Goal: Task Accomplishment & Management: Manage account settings

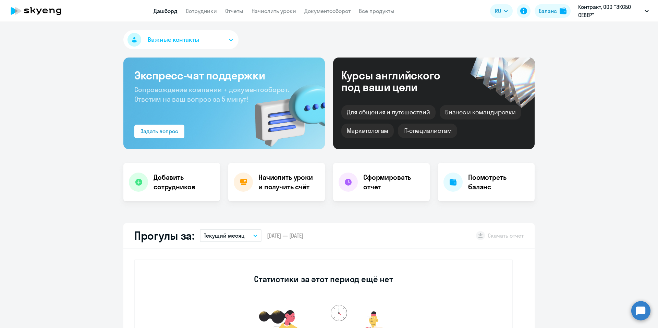
select select "30"
click at [591, 30] on li "Контракт, ООО "ЭКСБО СЕВЕР"" at bounding box center [606, 31] width 92 height 17
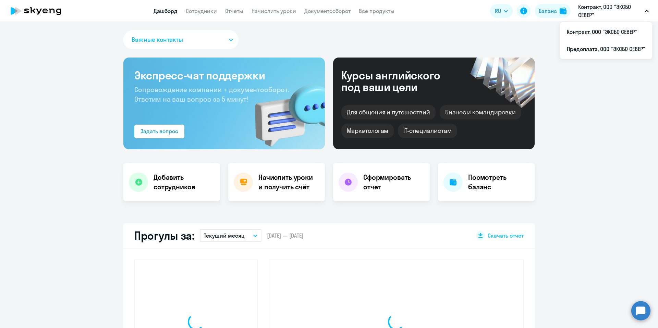
select select "30"
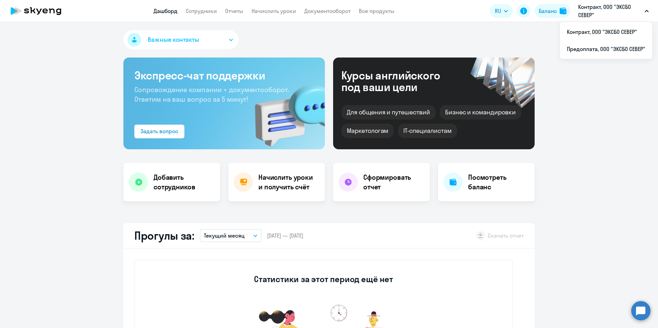
drag, startPoint x: 592, startPoint y: 11, endPoint x: 592, endPoint y: 53, distance: 42.5
click at [592, 11] on p "Контракт, ООО "ЭКСБО СЕВЕР"" at bounding box center [610, 11] width 64 height 16
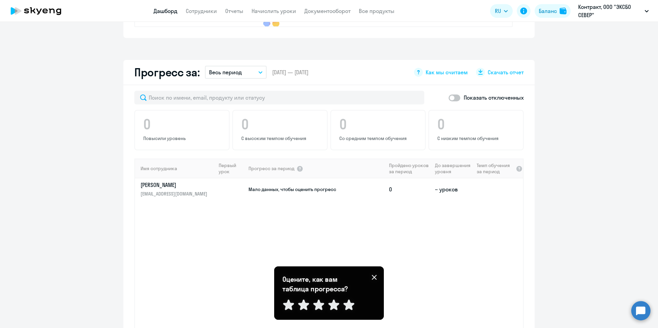
scroll to position [358, 0]
click at [635, 311] on circle at bounding box center [640, 310] width 19 height 19
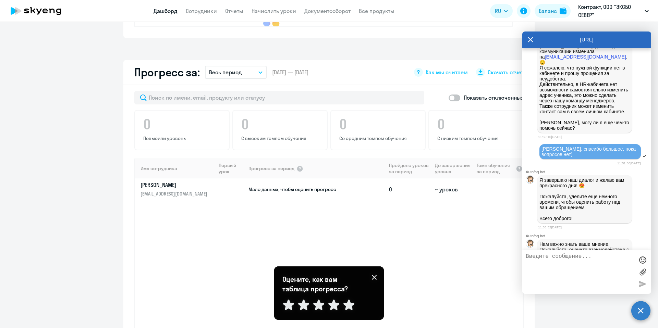
scroll to position [1911, 0]
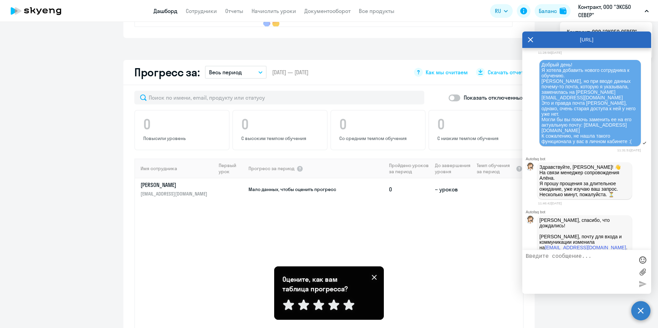
click at [533, 42] on icon at bounding box center [530, 40] width 5 height 16
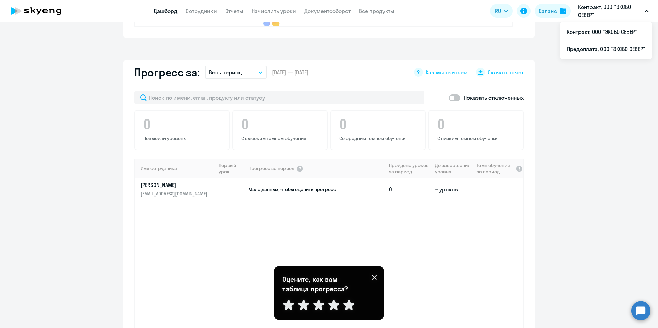
click at [627, 13] on p "Контракт, ООО "ЭКСБО СЕВЕР"" at bounding box center [610, 11] width 64 height 16
click at [610, 16] on p "Контракт, ООО "ЭКСБО СЕВЕР"" at bounding box center [610, 11] width 64 height 16
click at [608, 15] on p "Контракт, ООО "ЭКСБО СЕВЕР"" at bounding box center [610, 11] width 64 height 16
click at [606, 46] on li "Предоплата, ООО "ЭКСБО СЕВЕР"" at bounding box center [606, 48] width 92 height 17
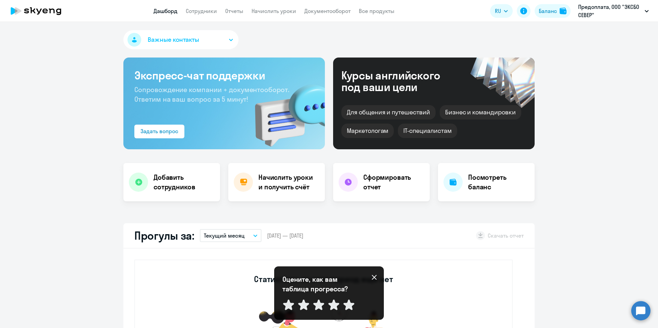
click at [158, 13] on link "Дашборд" at bounding box center [166, 11] width 24 height 7
click at [193, 11] on link "Сотрудники" at bounding box center [201, 11] width 31 height 7
select select "30"
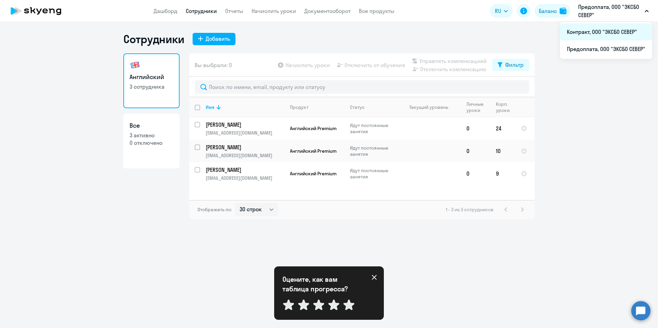
click at [607, 34] on li "Контракт, ООО "ЭКСБО СЕВЕР"" at bounding box center [606, 31] width 92 height 17
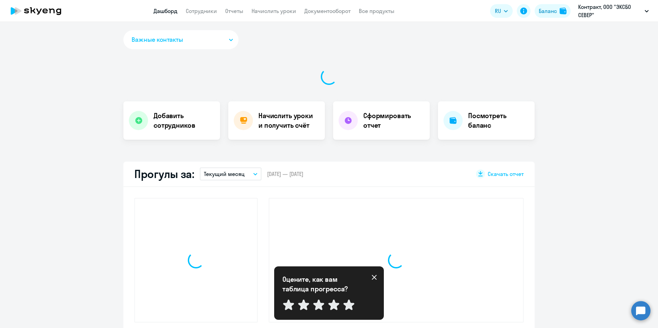
select select "30"
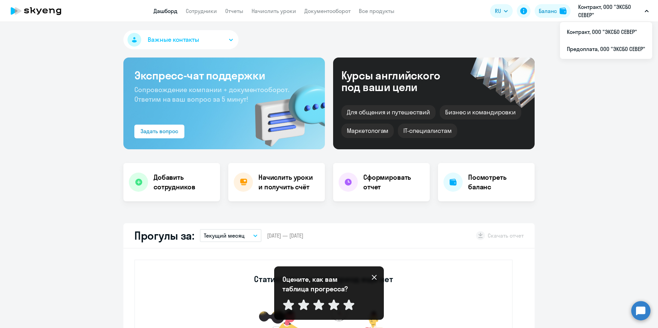
click at [610, 6] on p "Контракт, ООО "ЭКСБО СЕВЕР"" at bounding box center [610, 11] width 64 height 16
click at [610, 8] on p "Контракт, ООО "ЭКСБО СЕВЕР"" at bounding box center [610, 11] width 64 height 16
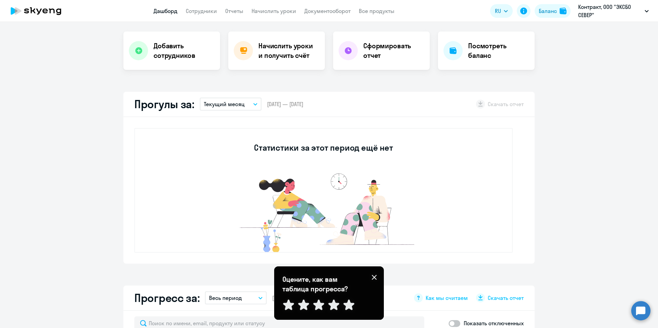
scroll to position [286, 0]
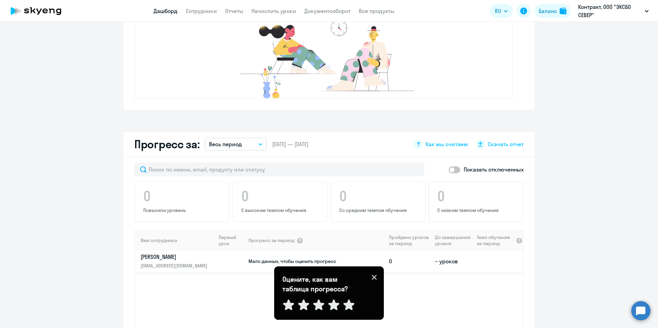
click at [240, 259] on td at bounding box center [232, 262] width 32 height 22
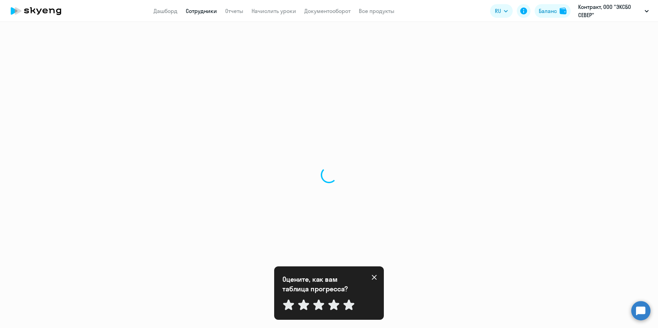
select select "english"
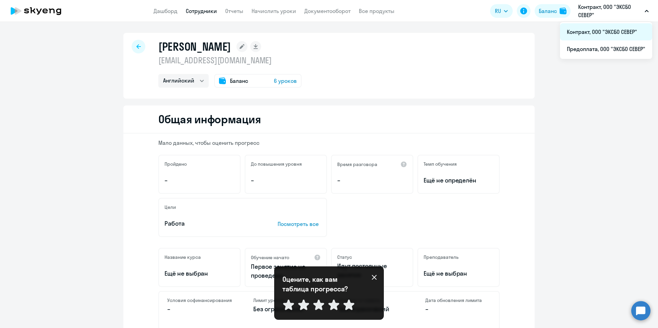
click at [593, 36] on li "Контракт, ООО "ЭКСБО СЕВЕР"" at bounding box center [606, 31] width 92 height 17
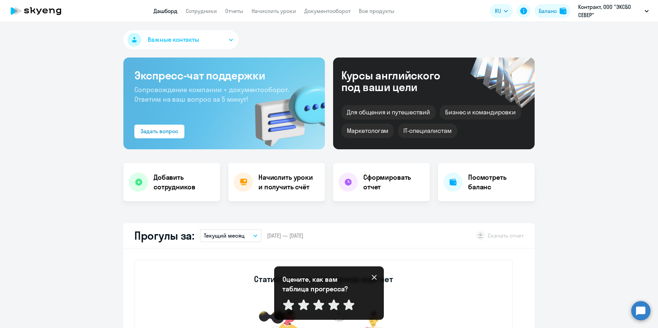
select select "30"
click at [590, 18] on p "Контракт, ООО "ЭКСБО СЕВЕР"" at bounding box center [610, 11] width 64 height 16
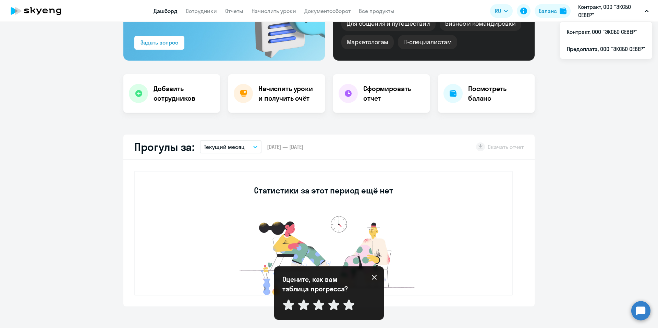
scroll to position [274, 0]
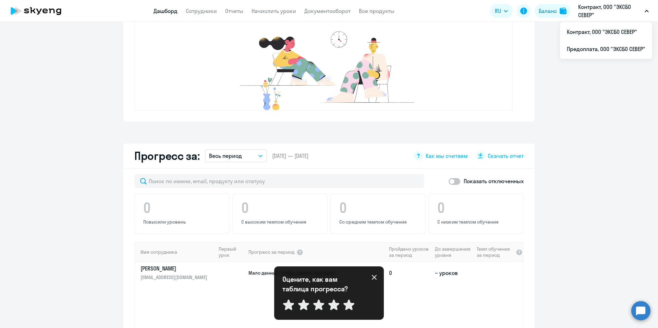
drag, startPoint x: 378, startPoint y: 281, endPoint x: 374, endPoint y: 279, distance: 4.3
click at [378, 281] on div "Оцените, как вам таблица прогресса? Отправить" at bounding box center [329, 293] width 110 height 53
click at [373, 278] on icon at bounding box center [374, 277] width 5 height 5
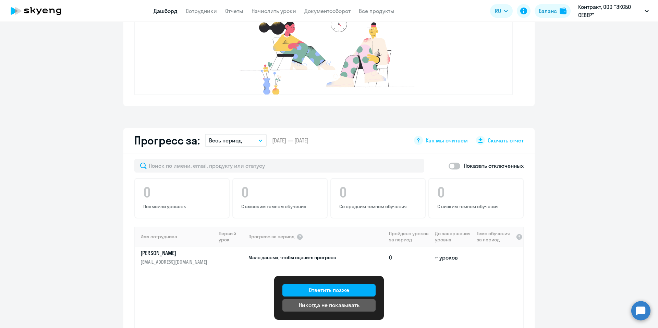
scroll to position [290, 0]
click at [567, 268] on app-progress-dashboard "Прогресс за: Весь период – [DATE] — [DATE] Как мы считаем Скачать отчет Показат…" at bounding box center [329, 282] width 658 height 309
click at [351, 309] on div "Никогда не показывать" at bounding box center [329, 305] width 61 height 8
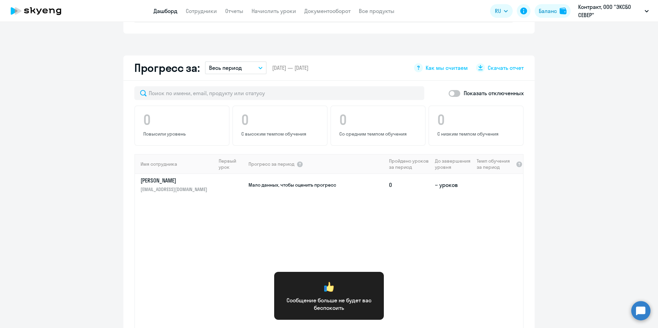
scroll to position [371, 0]
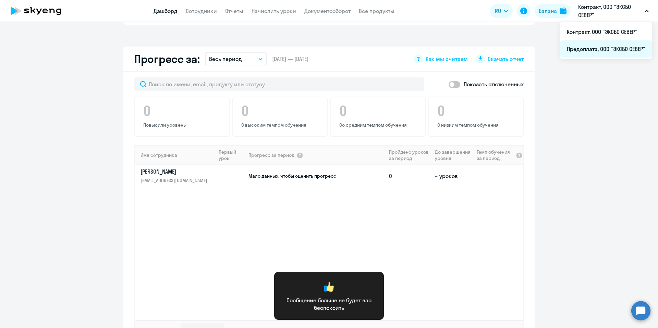
click at [618, 43] on li "Предоплата, ООО "ЭКСБО СЕВЕР"" at bounding box center [606, 48] width 92 height 17
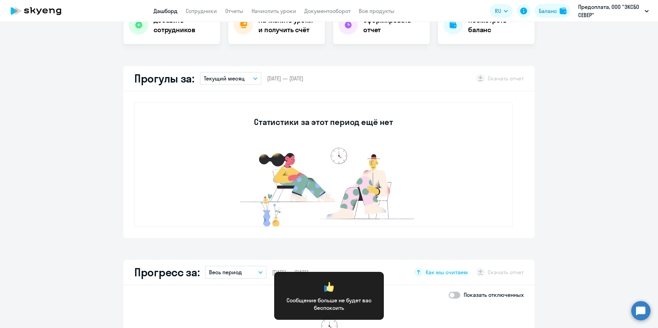
scroll to position [21, 0]
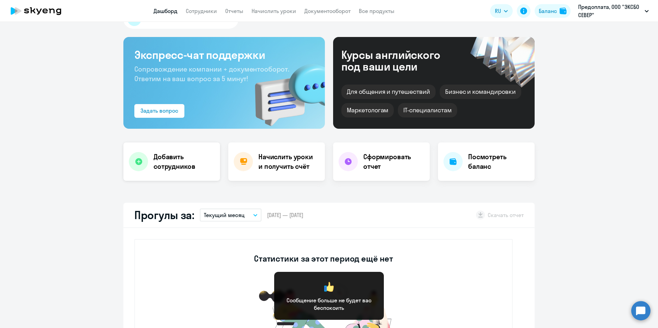
click at [196, 170] on h4 "Добавить сотрудников" at bounding box center [184, 161] width 61 height 19
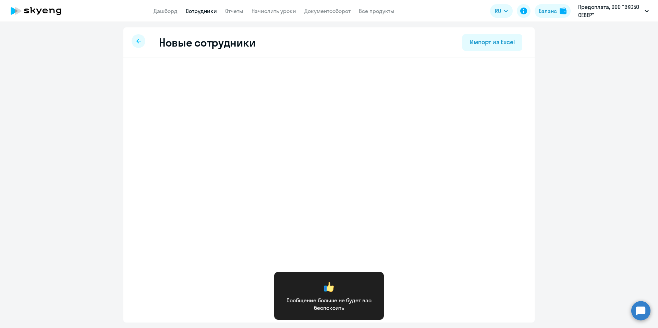
select select "english_adult_not_native_speaker_premium"
select select "3"
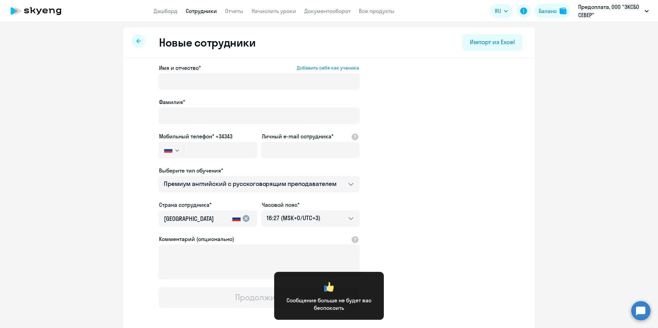
select select "30"
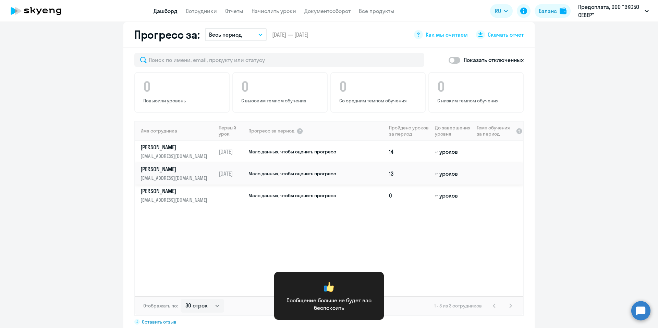
scroll to position [396, 0]
click at [561, 222] on app-progress-dashboard "Прогресс за: Весь период – [DATE] — [DATE] Как мы считаем Скачать отчет Показат…" at bounding box center [329, 175] width 658 height 309
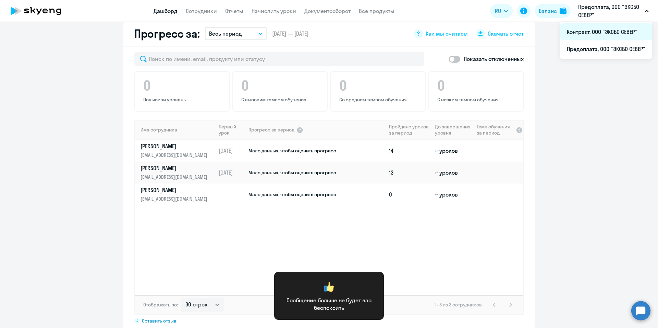
click at [604, 35] on li "Контракт, ООО "ЭКСБО СЕВЕР"" at bounding box center [606, 31] width 92 height 17
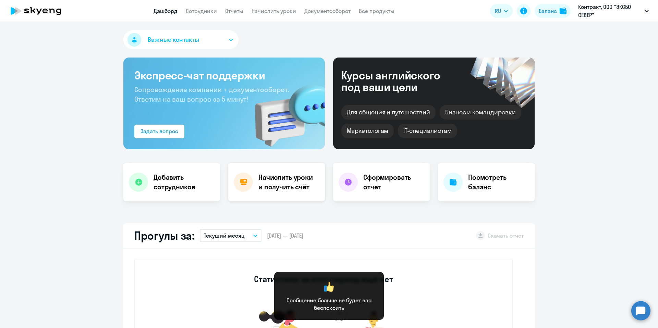
click at [258, 191] on h4 "Начислить уроки и получить счёт" at bounding box center [288, 182] width 60 height 19
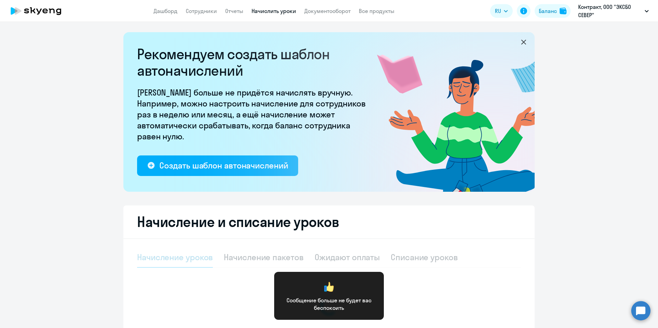
select select "10"
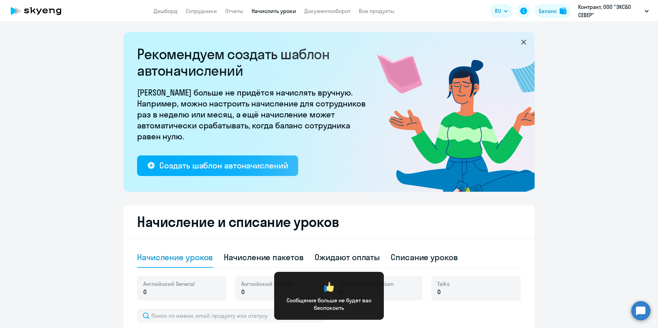
select select "30"
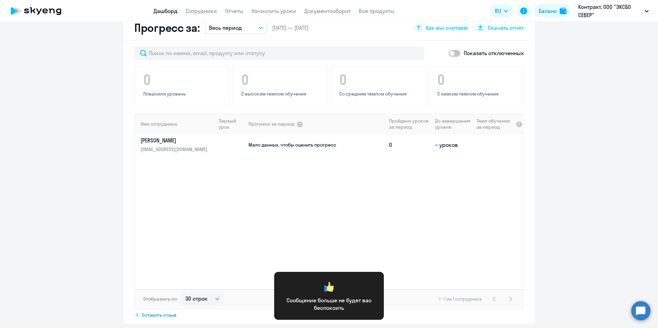
scroll to position [399, 0]
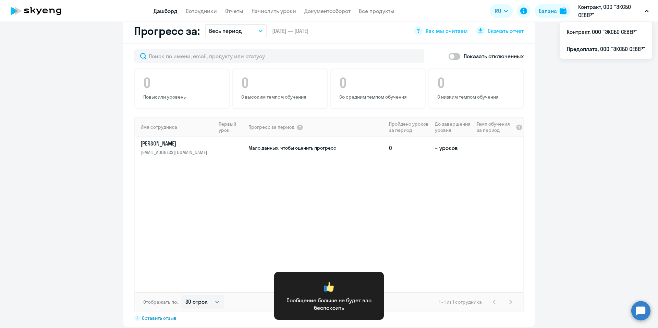
click at [605, 8] on p "Контракт, ООО "ЭКСБО СЕВЕР"" at bounding box center [610, 11] width 64 height 16
click at [604, 9] on p "Контракт, ООО "ЭКСБО СЕВЕР"" at bounding box center [610, 11] width 64 height 16
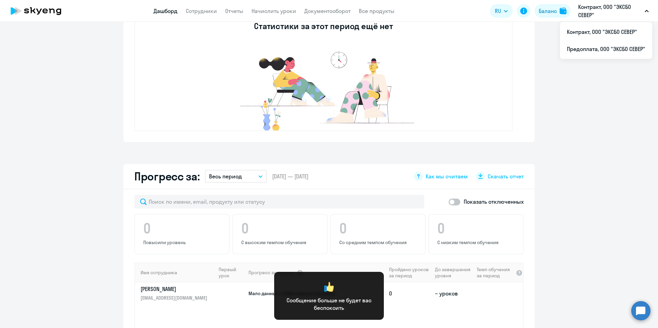
scroll to position [349, 0]
